Goal: Check status: Check status

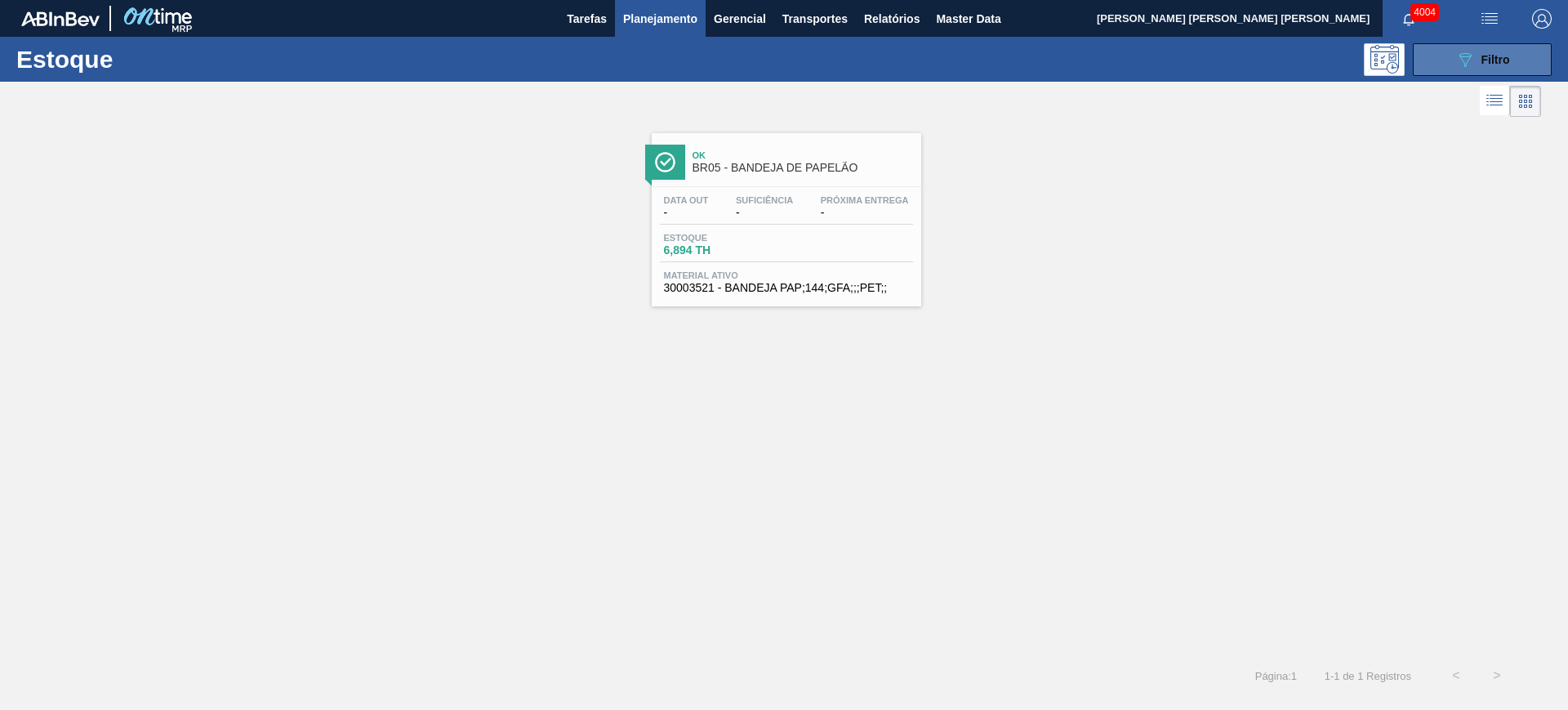
click at [1443, 59] on button "089F7B8B-B2A5-4AFE-B5C0-19BA573D28AC Filtro" at bounding box center [1482, 60] width 139 height 33
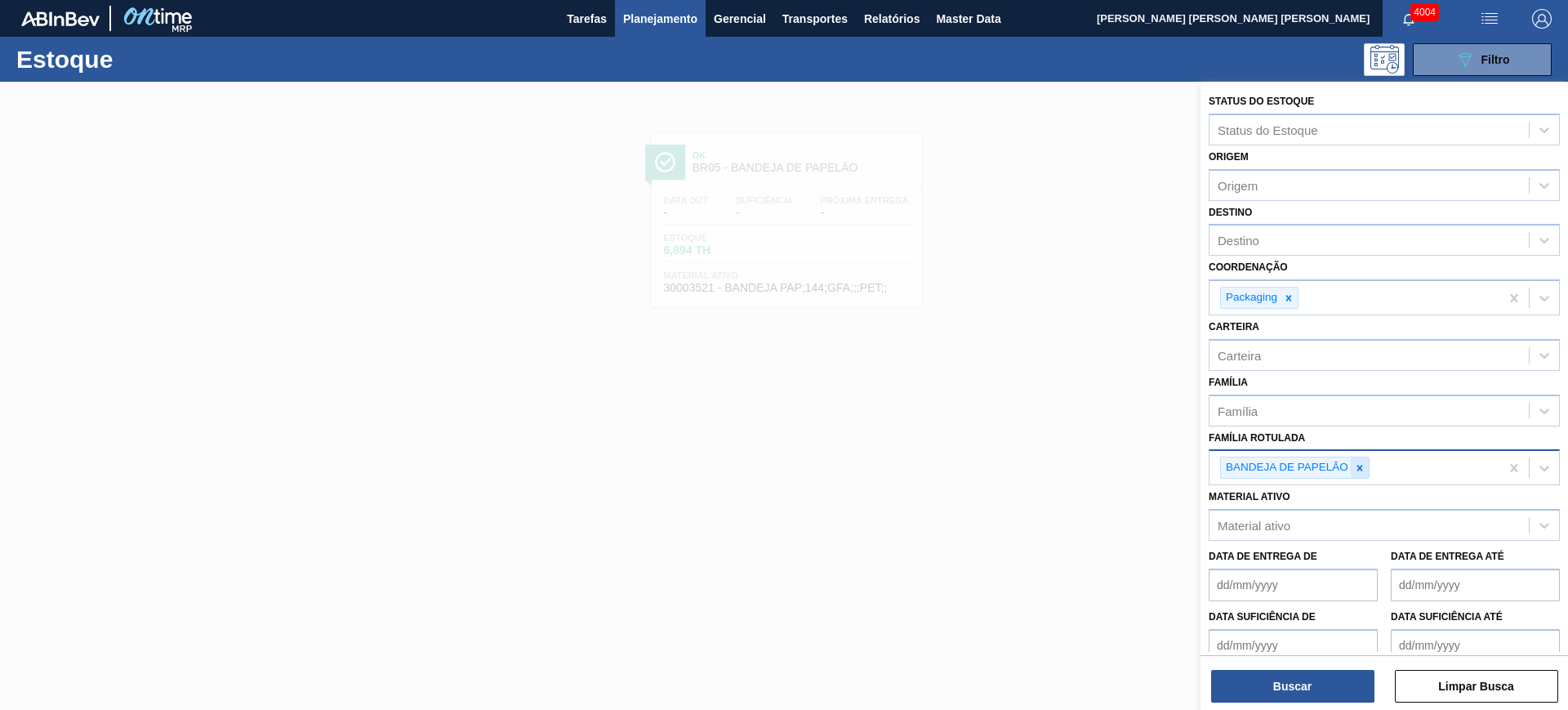
click at [1361, 468] on icon at bounding box center [1359, 467] width 12 height 12
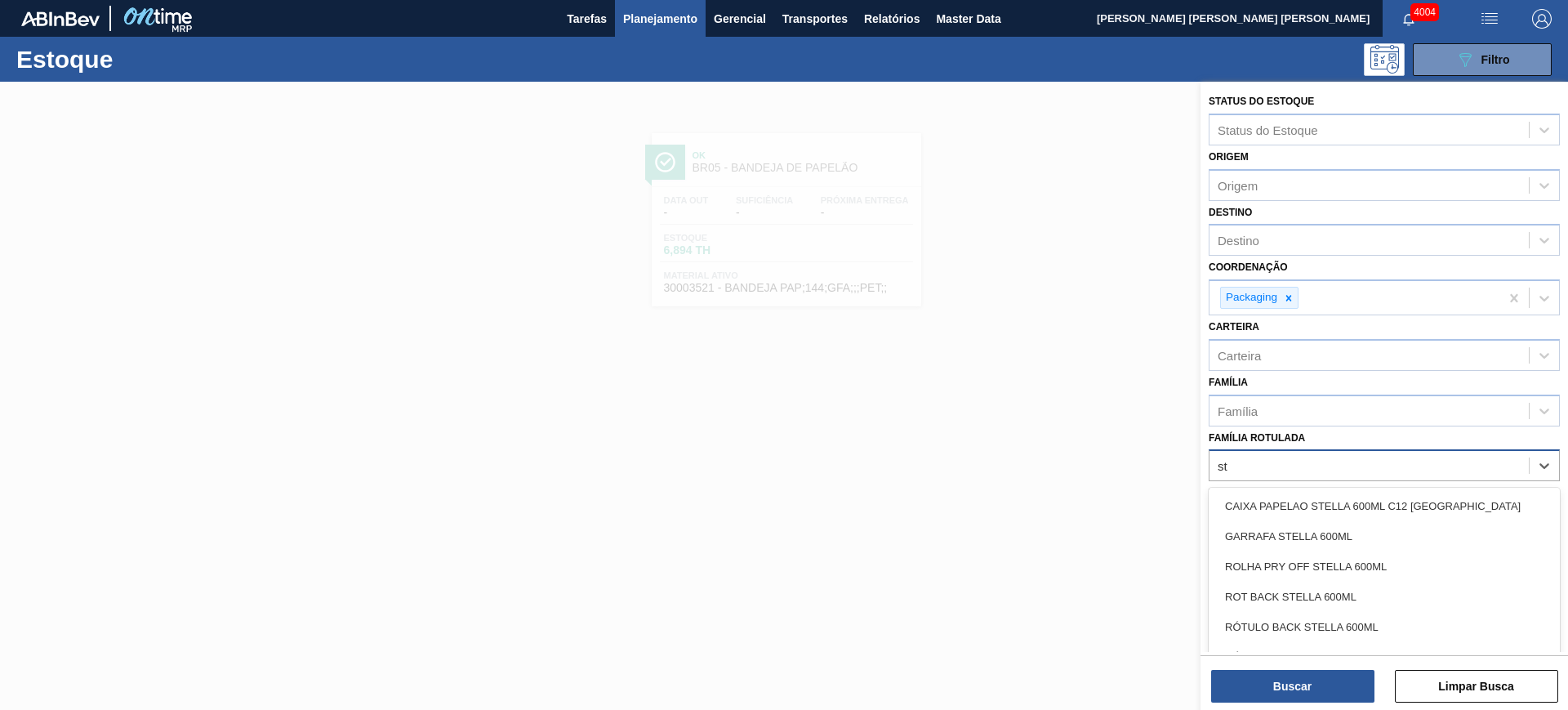
type Rotulada "s"
type Rotulada "caixa papelão stella"
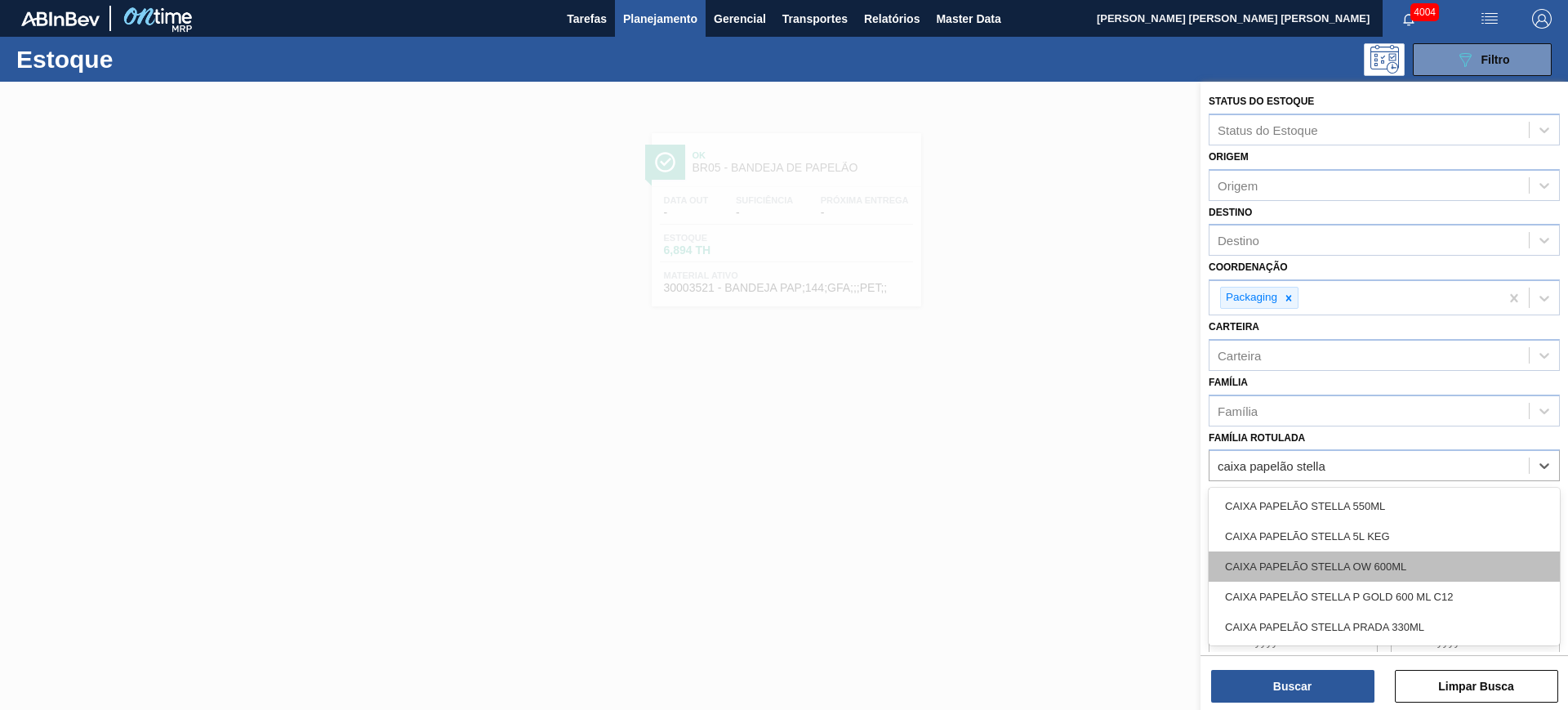
click at [1443, 566] on div "CAIXA PAPELÃO STELLA OW 600ML" at bounding box center [1384, 566] width 351 height 30
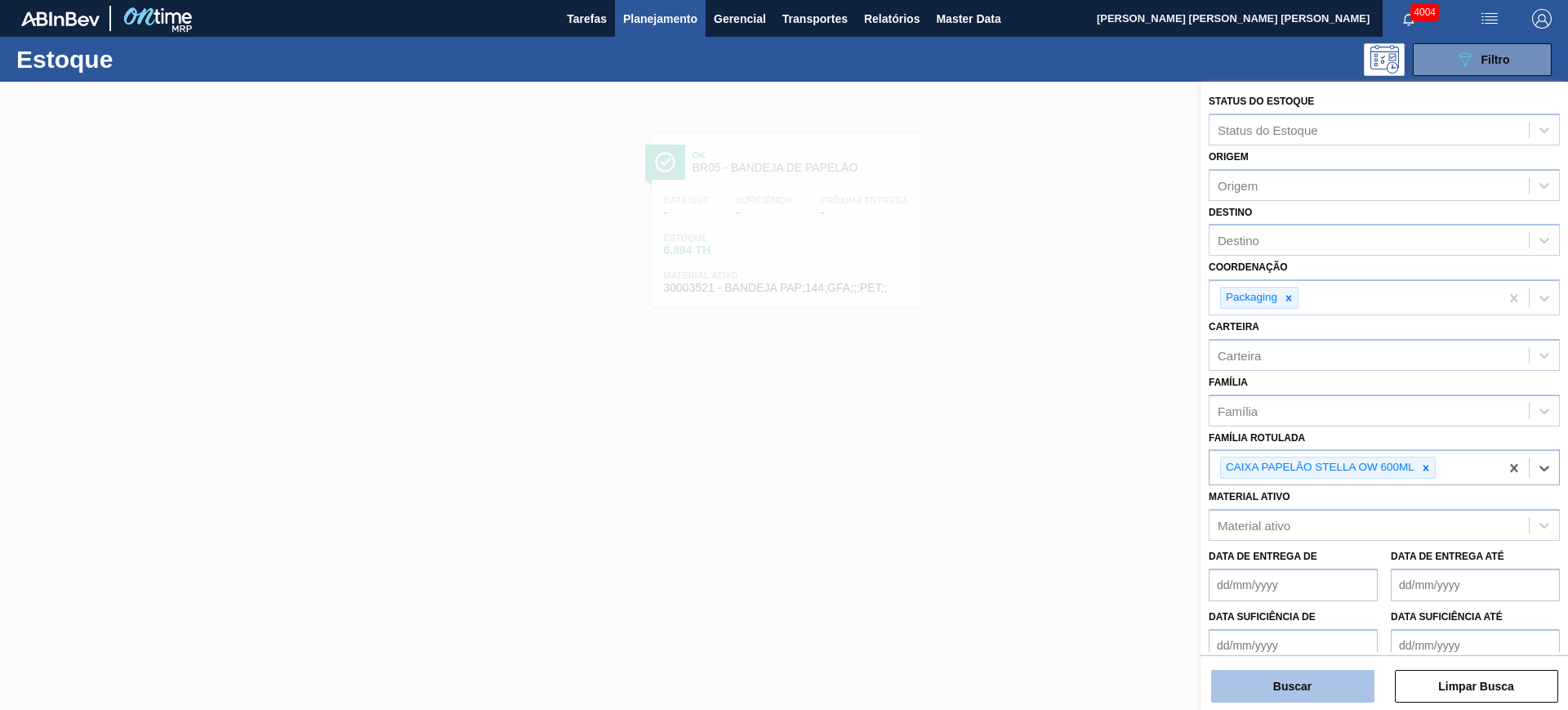
click at [1325, 696] on button "Buscar" at bounding box center [1292, 686] width 163 height 33
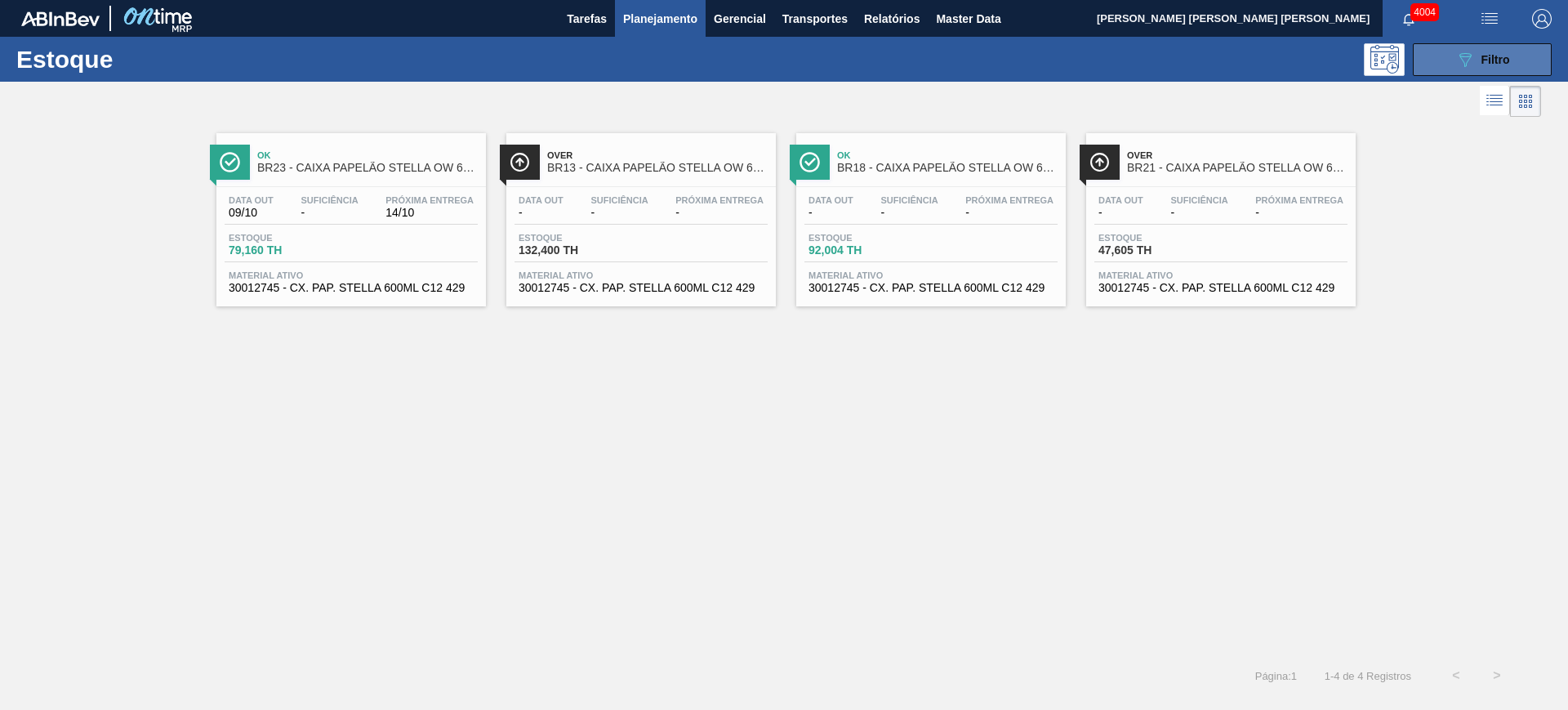
click at [1468, 59] on icon at bounding box center [1465, 61] width 12 height 14
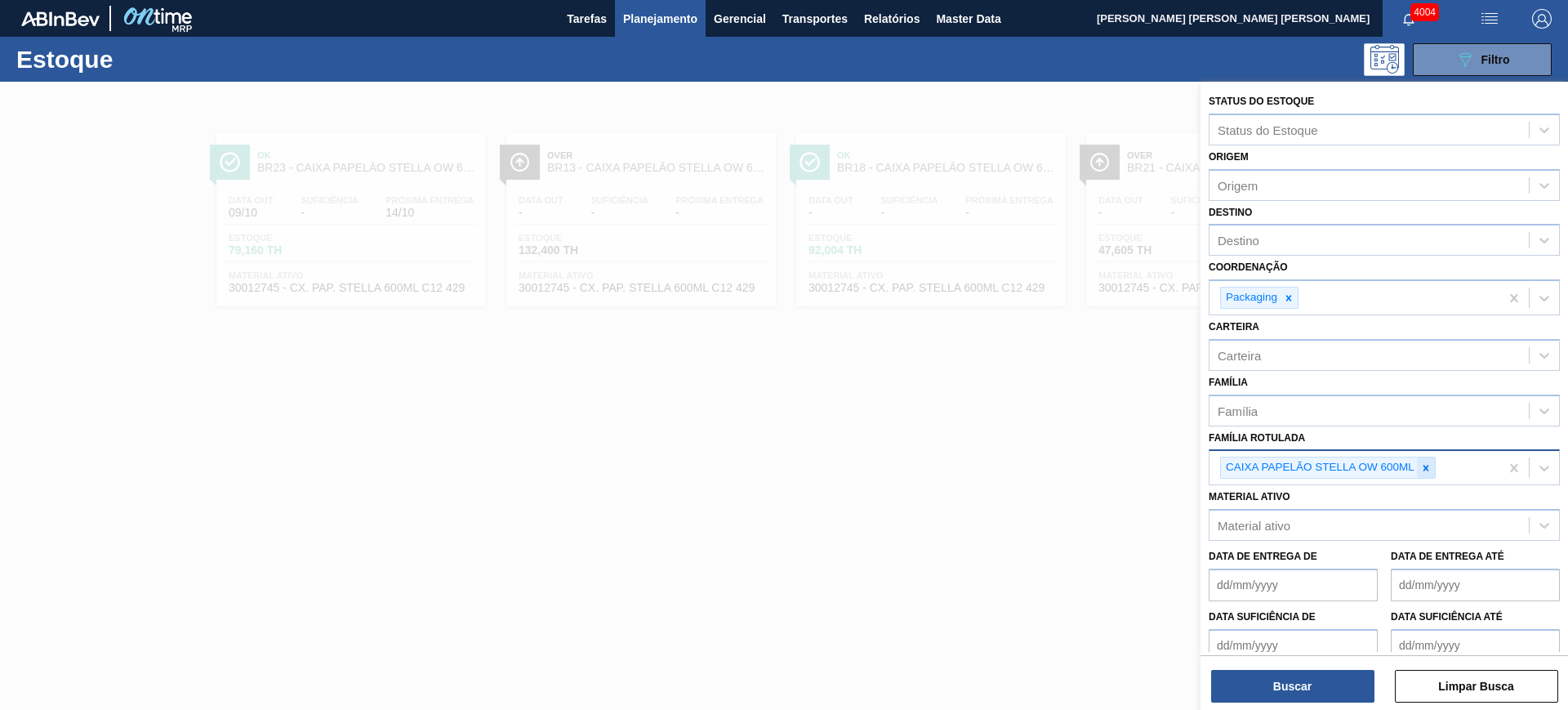
click at [1421, 463] on icon at bounding box center [1425, 467] width 12 height 12
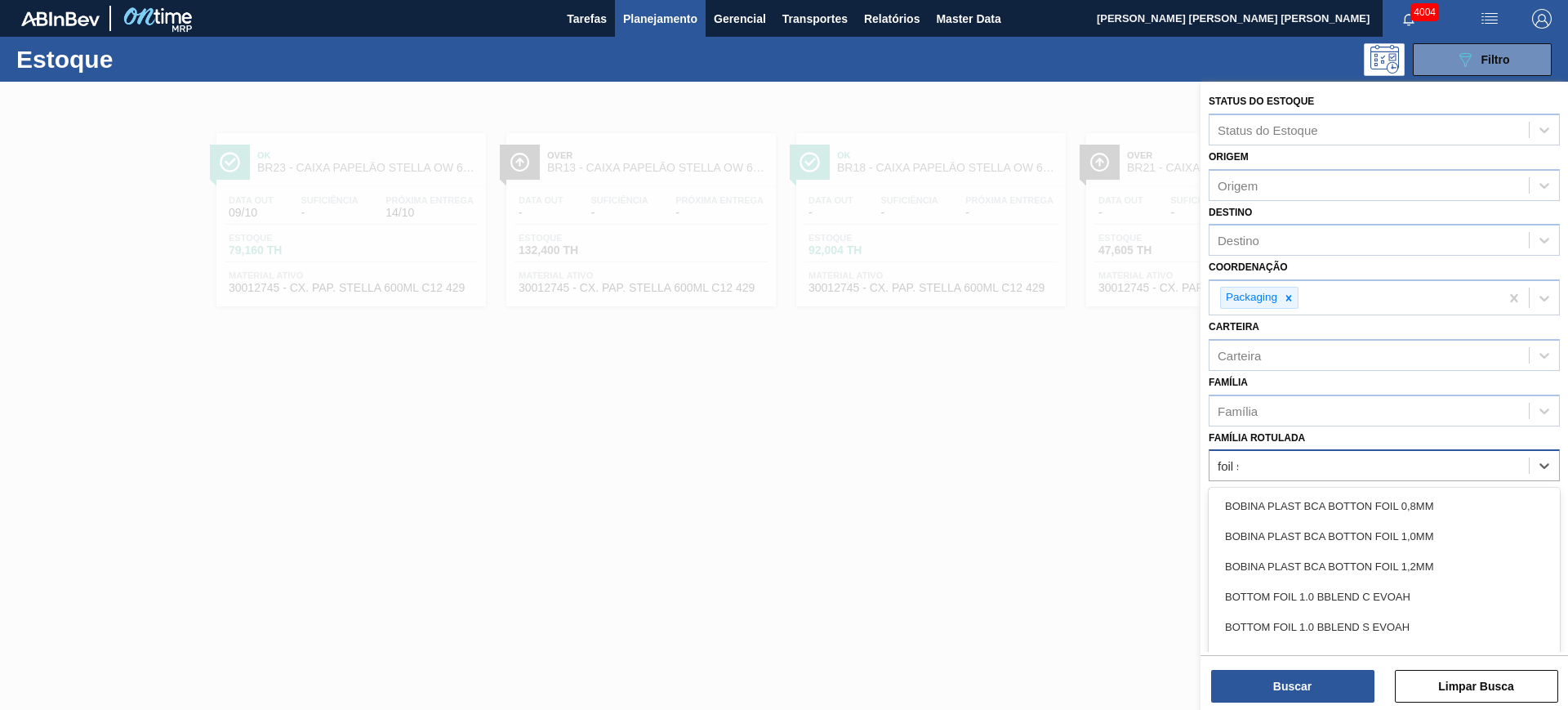
type Rotulada "foil sk"
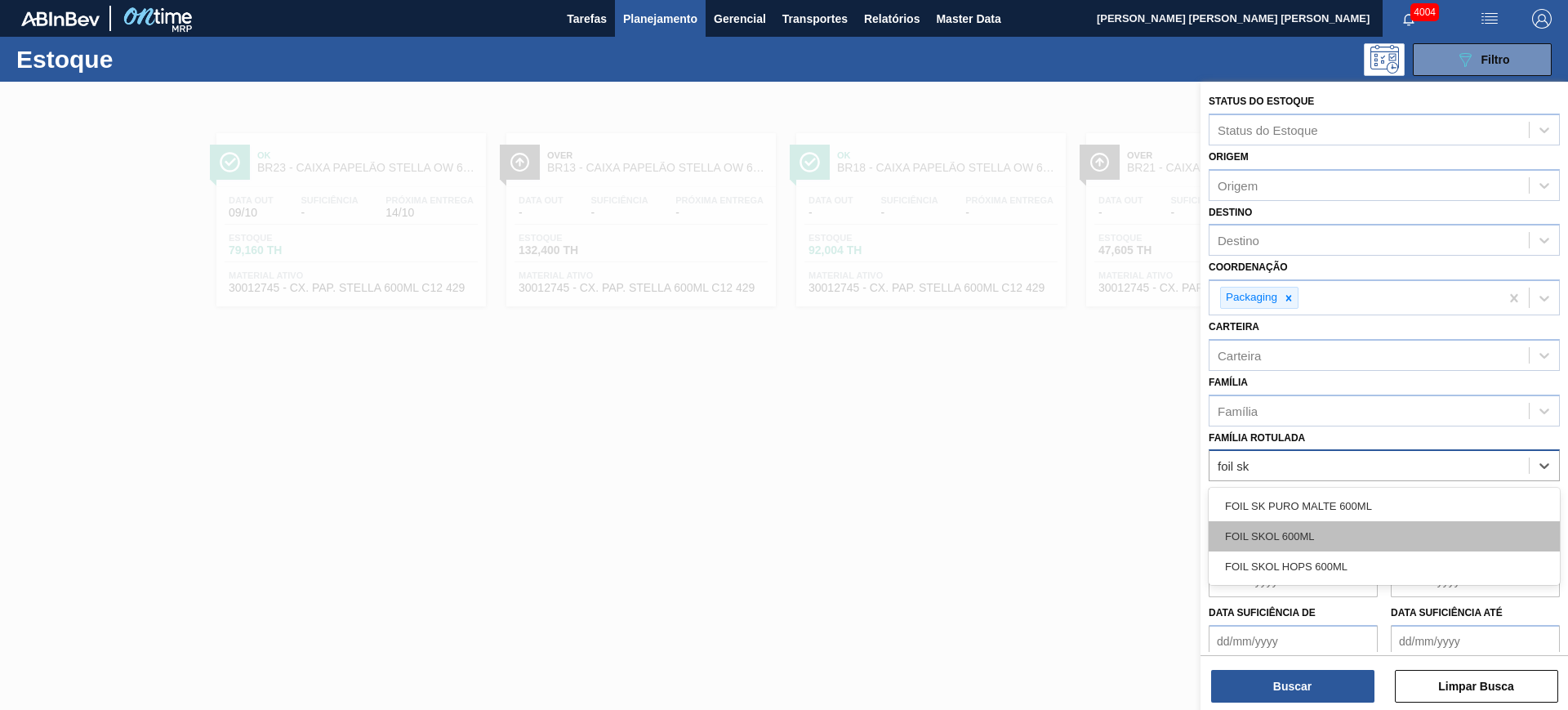
click at [1398, 537] on div "FOIL SKOL 600ML" at bounding box center [1384, 536] width 351 height 30
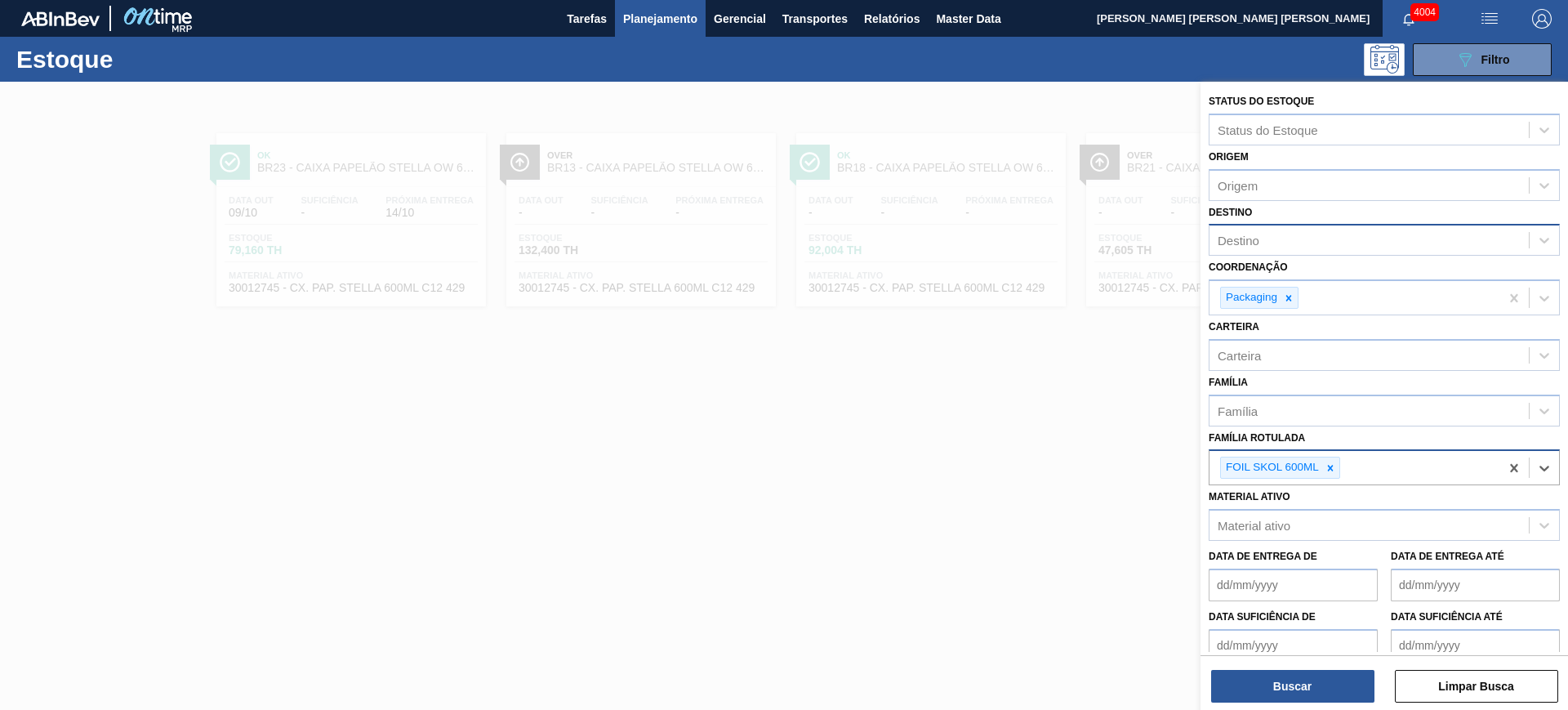
click at [1299, 247] on div "Destino" at bounding box center [1369, 240] width 319 height 24
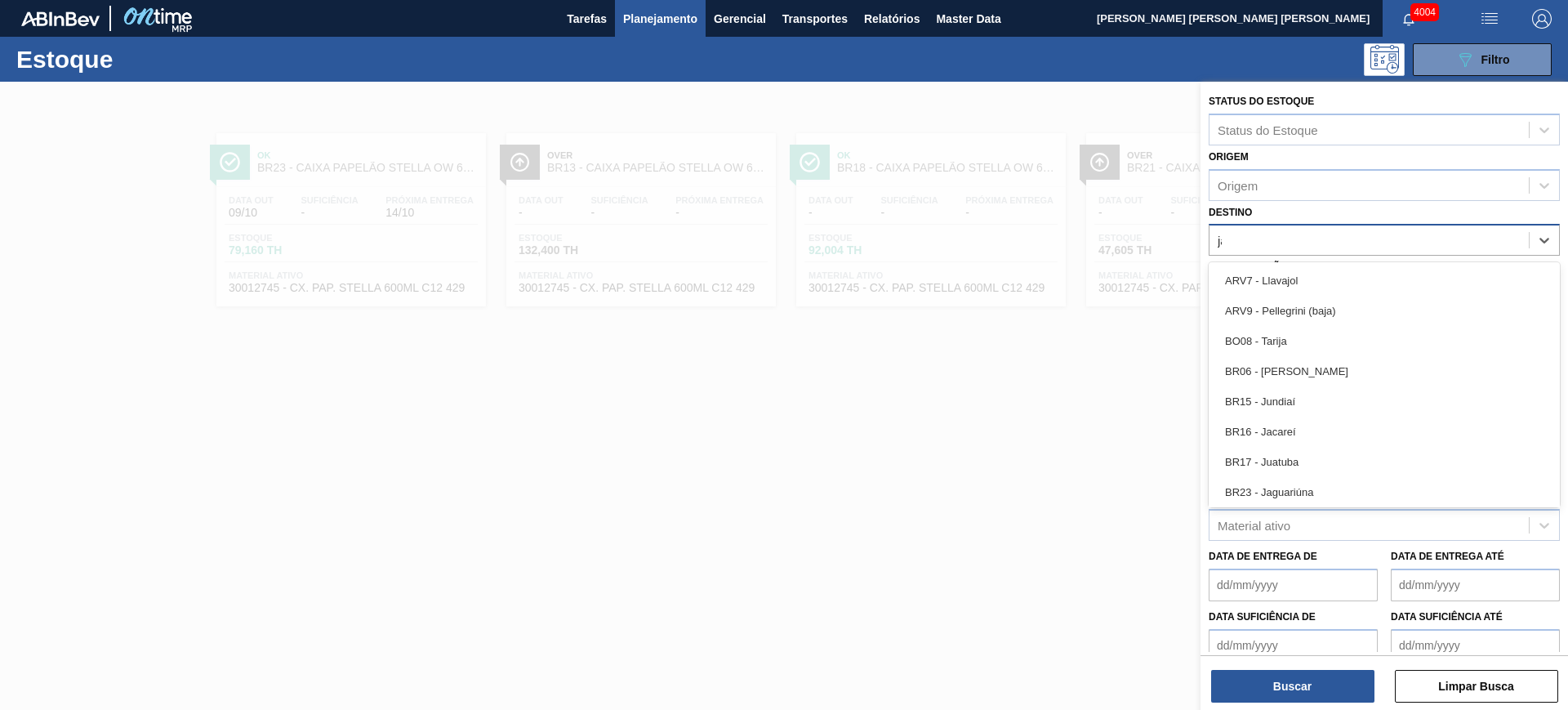
type input "jag"
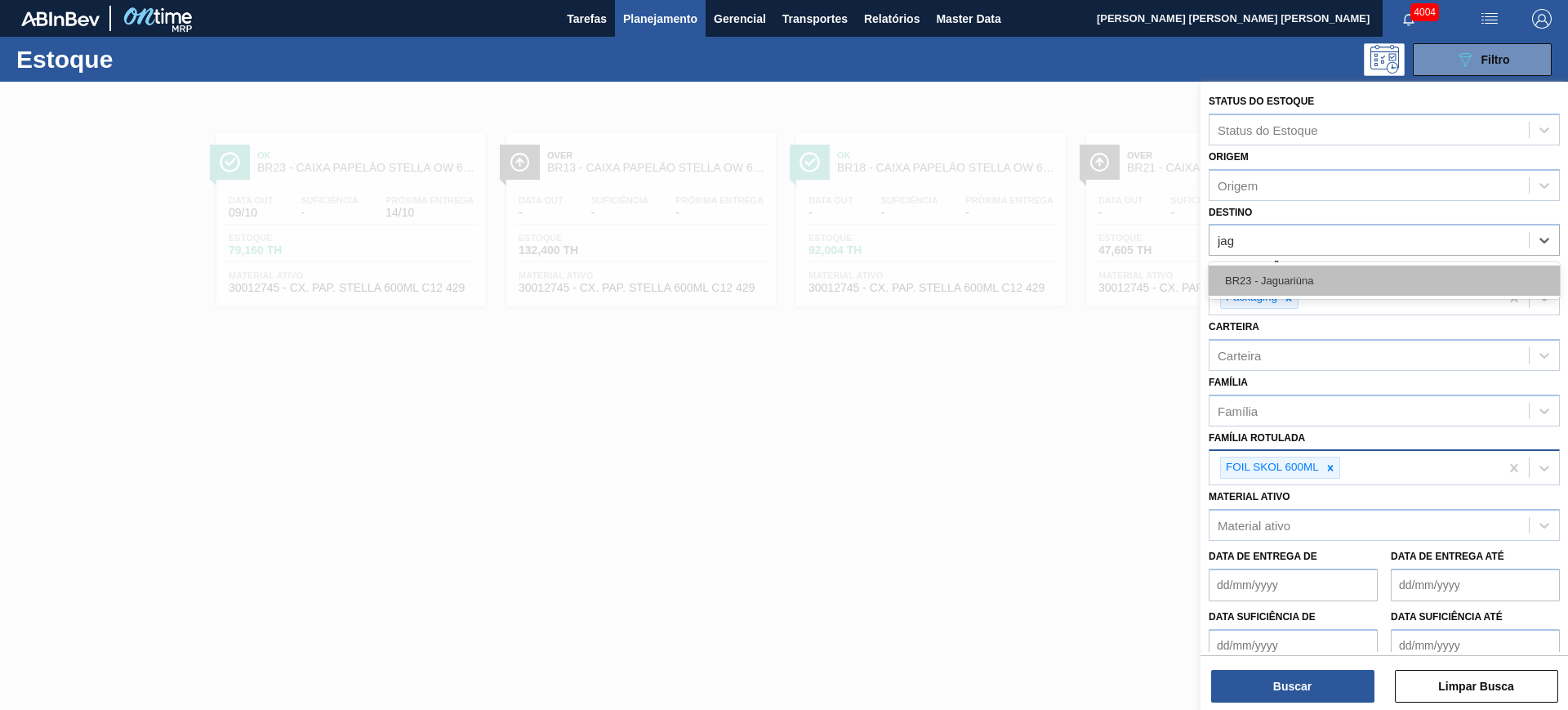
click at [1316, 281] on div "BR23 - Jaguariúna" at bounding box center [1384, 281] width 351 height 30
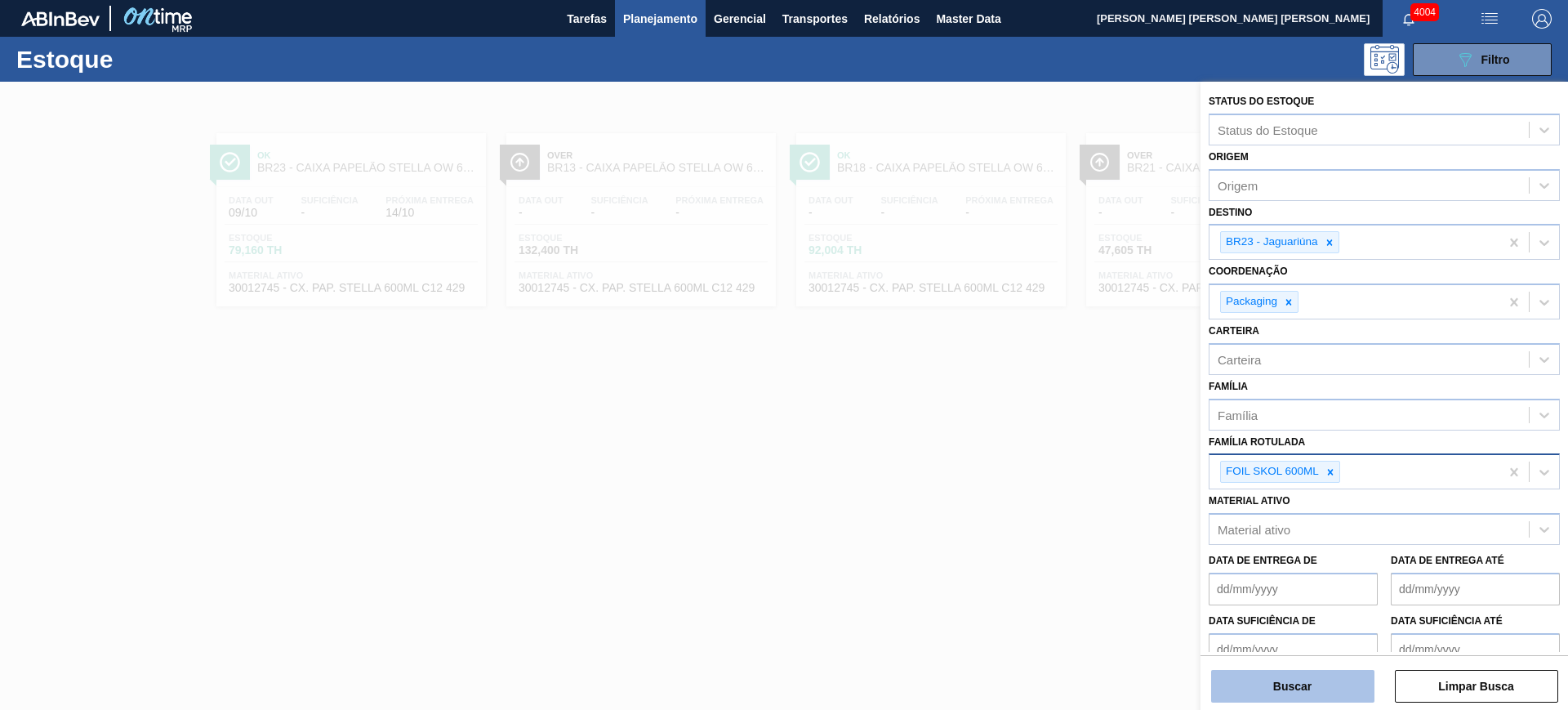
click at [1341, 688] on button "Buscar" at bounding box center [1292, 686] width 163 height 33
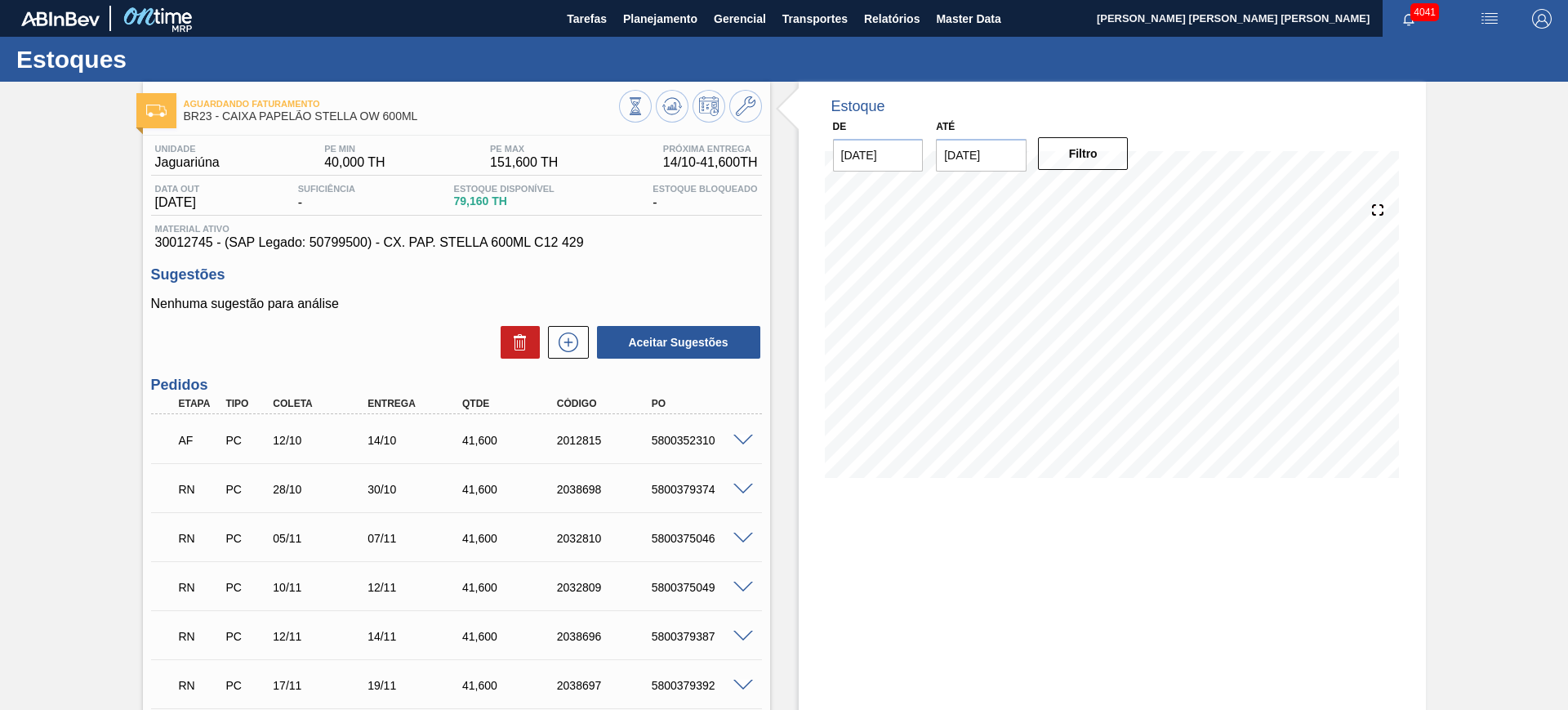
scroll to position [102, 0]
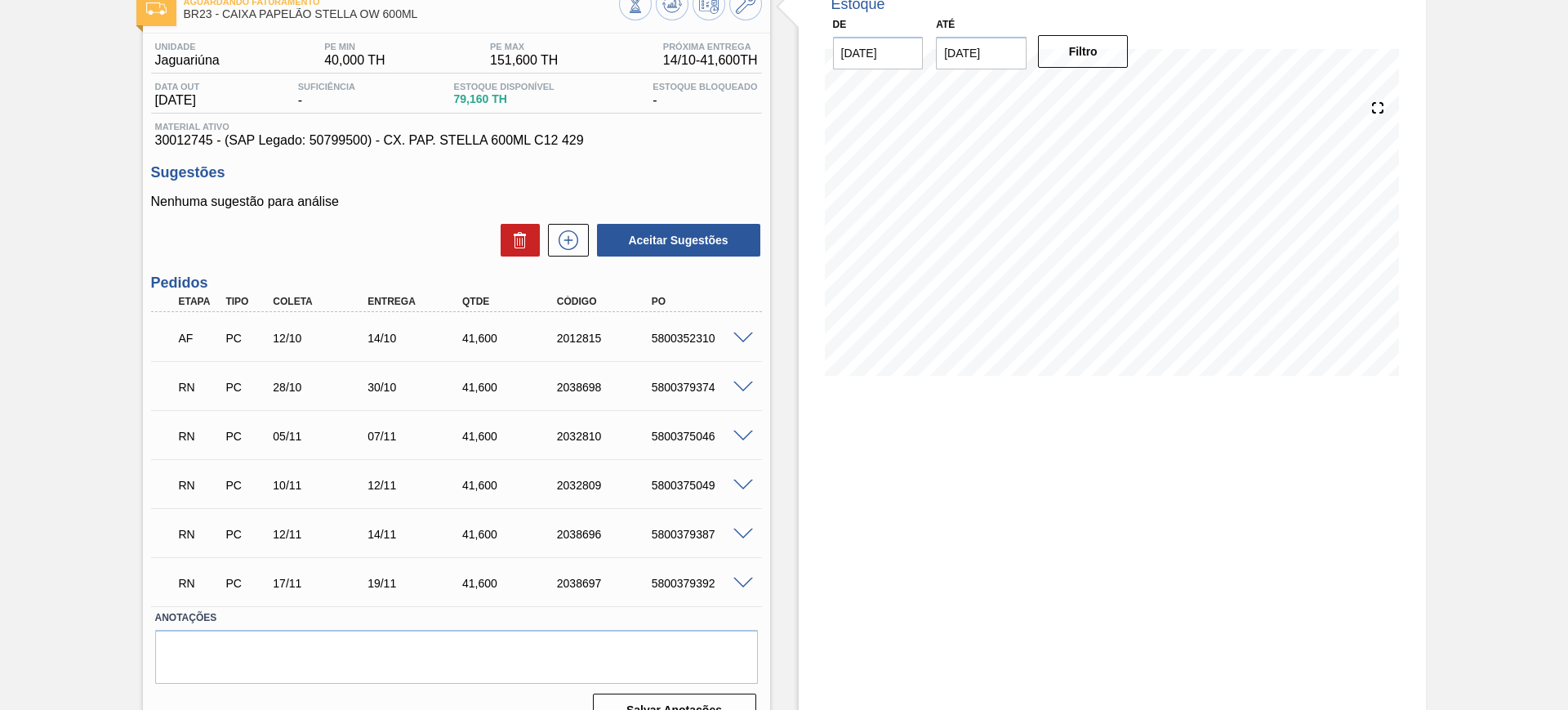
click at [743, 380] on div at bounding box center [746, 386] width 33 height 12
click at [743, 384] on span at bounding box center [743, 388] width 20 height 12
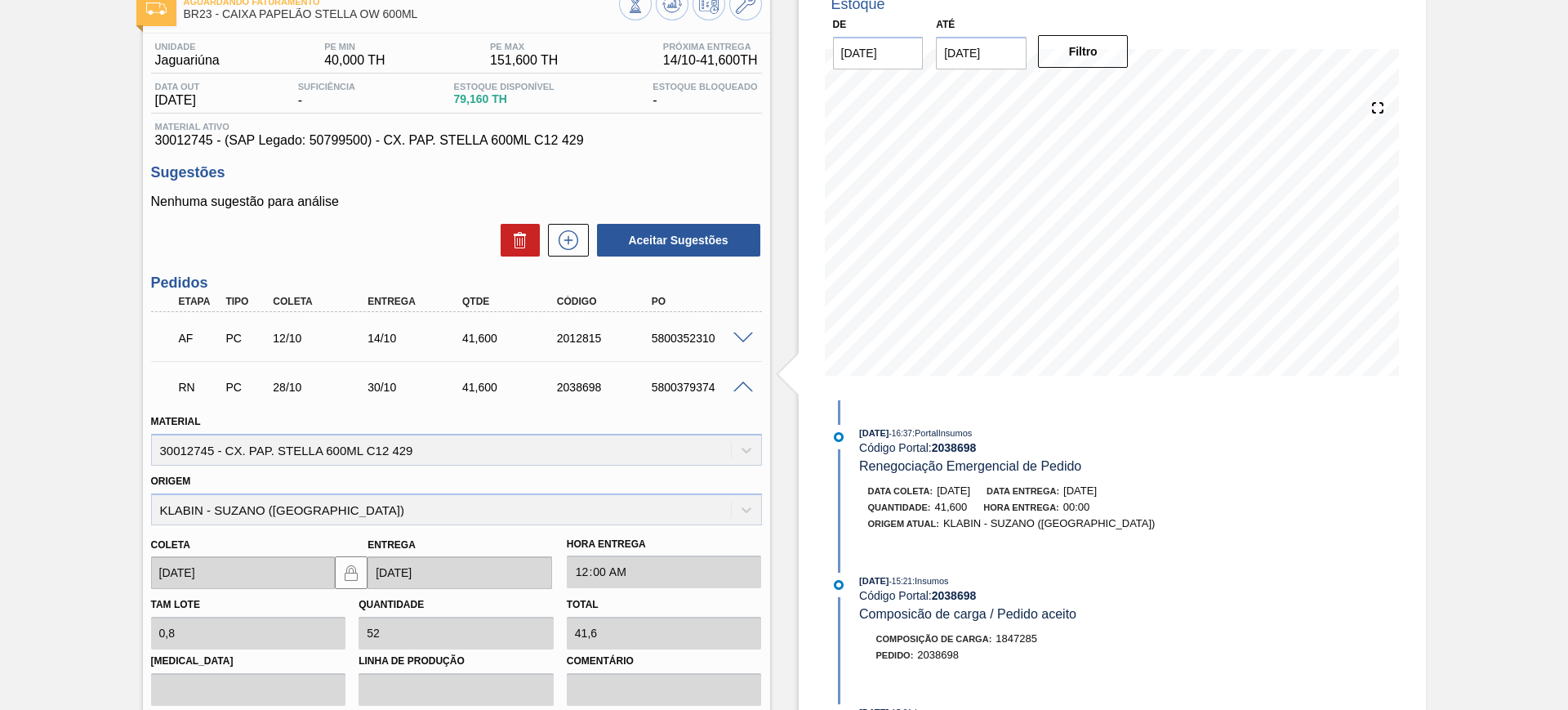
click at [743, 384] on span at bounding box center [743, 388] width 20 height 12
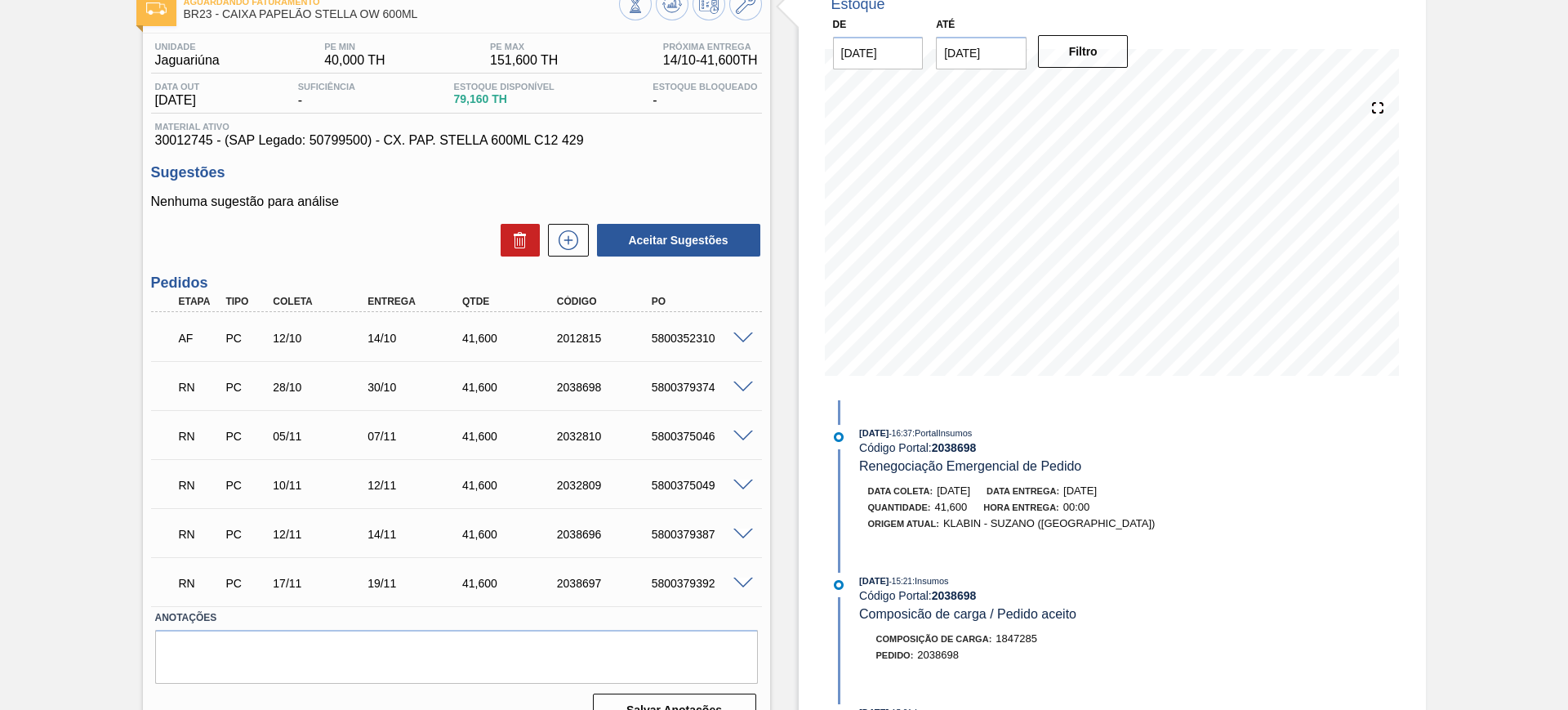
click at [742, 432] on span at bounding box center [743, 437] width 20 height 12
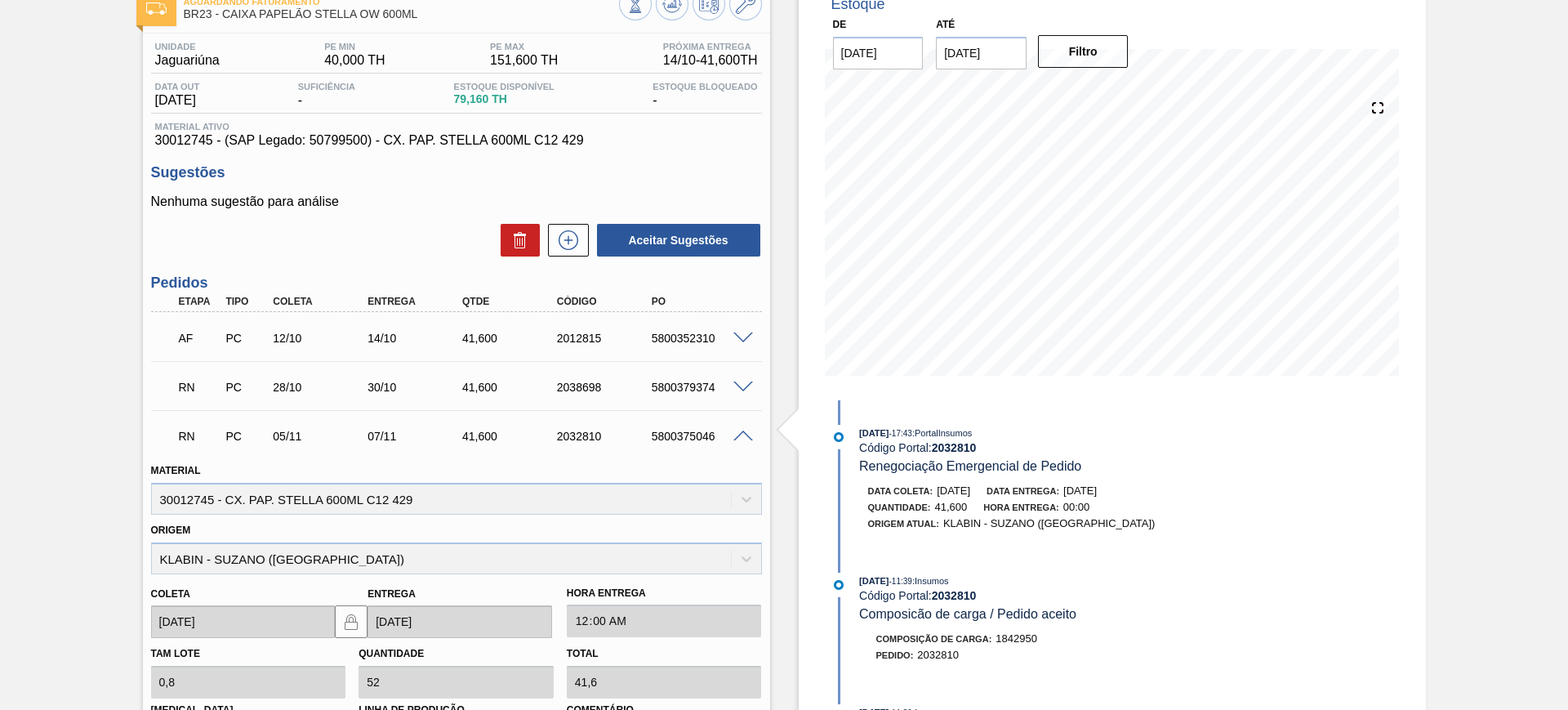
click at [742, 432] on span at bounding box center [743, 437] width 20 height 12
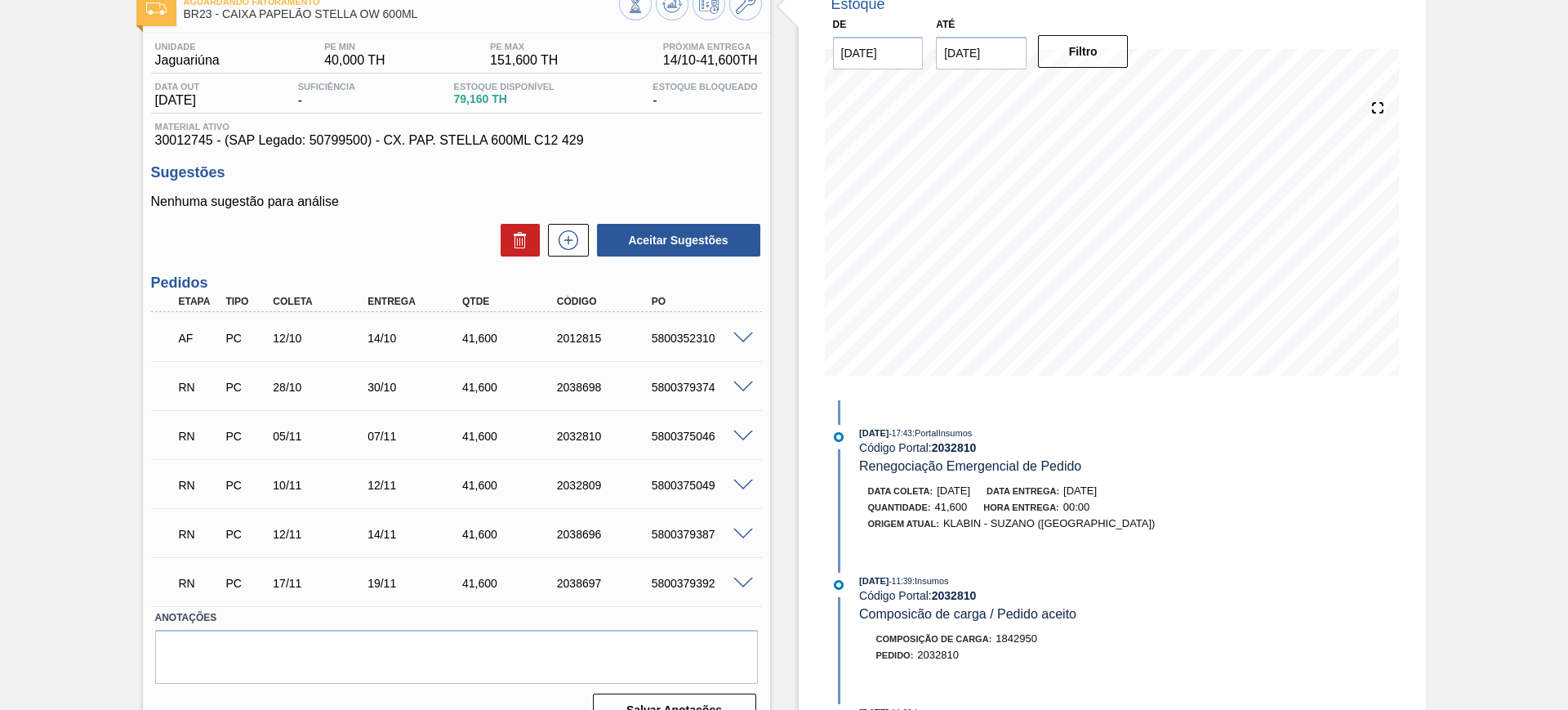
click at [743, 343] on div "5800352310" at bounding box center [700, 338] width 106 height 13
click at [739, 341] on span at bounding box center [743, 339] width 20 height 12
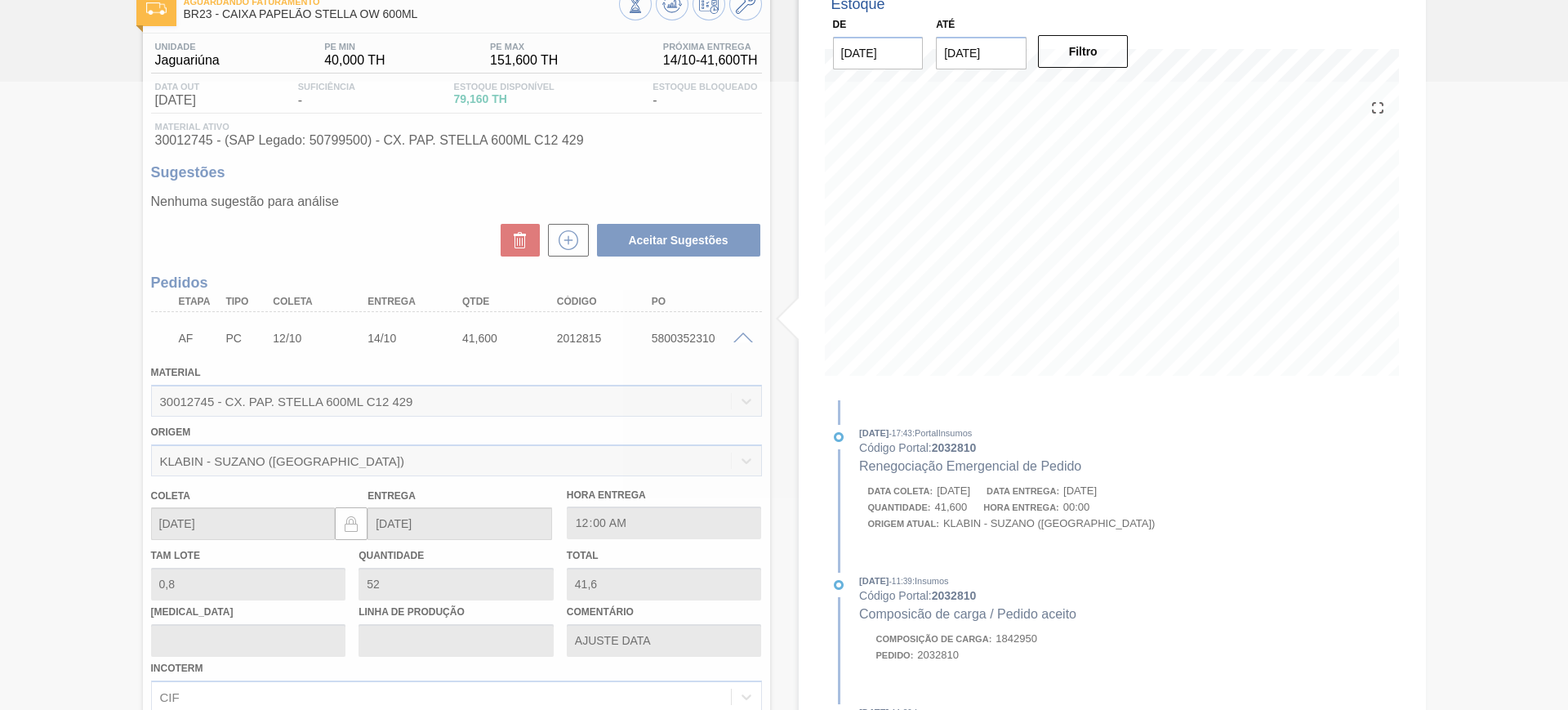
click at [739, 330] on div at bounding box center [784, 396] width 1568 height 628
